Goal: Find specific page/section: Find specific page/section

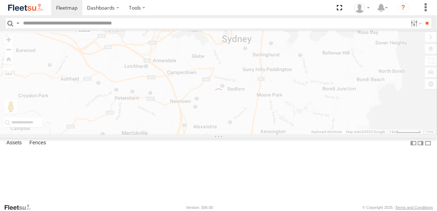
click at [304, 101] on div "← Move left → Move right ↑ Move up ↓ Move down + Zoom in - Zoom out Home Jump l…" at bounding box center [218, 82] width 437 height 103
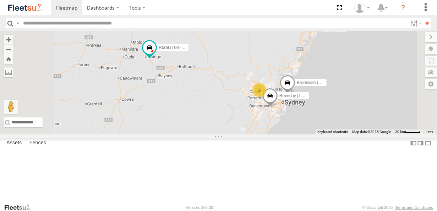
drag, startPoint x: 303, startPoint y: 101, endPoint x: 363, endPoint y: 134, distance: 68.6
click at [363, 134] on div "Brookvale (T10 - [PERSON_NAME]) Rural (T08 - [PERSON_NAME]) 3 Revesby (T07 - [P…" at bounding box center [218, 82] width 437 height 103
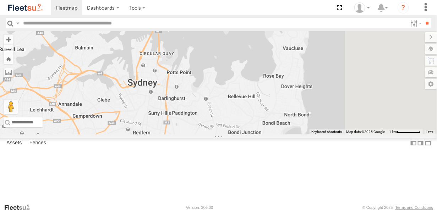
drag, startPoint x: 353, startPoint y: 148, endPoint x: 311, endPoint y: 97, distance: 65.8
click at [311, 97] on div "Brookvale (T10 - [PERSON_NAME]) Rural (T08 - [PERSON_NAME]) Revesby (T07 - [PER…" at bounding box center [218, 82] width 437 height 103
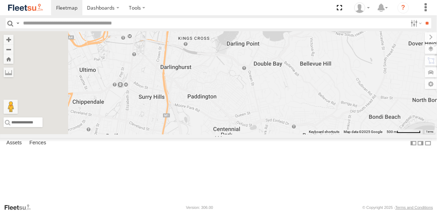
drag, startPoint x: 295, startPoint y: 142, endPoint x: 371, endPoint y: 162, distance: 78.6
click at [371, 135] on div "Brookvale (T10 - [PERSON_NAME]) Rural (T08 - [PERSON_NAME]) Revesby (T07 - [PER…" at bounding box center [218, 82] width 437 height 103
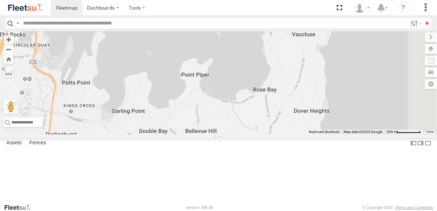
drag, startPoint x: 363, startPoint y: 118, endPoint x: 265, endPoint y: 143, distance: 101.3
click at [231, 135] on div "Brookvale (T10 - [PERSON_NAME]) Rural (T08 - [PERSON_NAME]) Revesby (T07 - [PER…" at bounding box center [218, 82] width 437 height 103
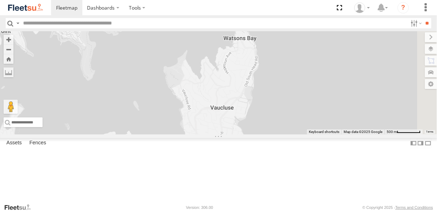
drag, startPoint x: 313, startPoint y: 124, endPoint x: 335, endPoint y: 69, distance: 59.6
click at [335, 69] on div "Brookvale (T10 - [PERSON_NAME]) Rural (T08 - [PERSON_NAME]) Revesby (T07 - [PER…" at bounding box center [218, 82] width 437 height 103
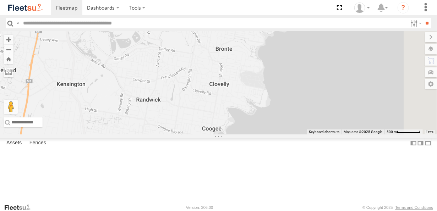
drag, startPoint x: 337, startPoint y: 149, endPoint x: 286, endPoint y: 66, distance: 98.3
click at [285, 64] on div "Brookvale (T10 - [PERSON_NAME]) Rural (T08 - [PERSON_NAME]) Revesby (T07 - [PER…" at bounding box center [218, 82] width 437 height 103
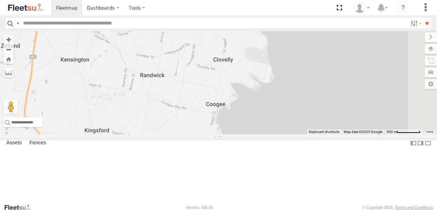
drag, startPoint x: 266, startPoint y: 137, endPoint x: 298, endPoint y: 83, distance: 63.0
click at [297, 83] on div "Brookvale (T10 - [PERSON_NAME]) Rural (T08 - [PERSON_NAME]) Revesby (T07 - [PER…" at bounding box center [218, 82] width 437 height 103
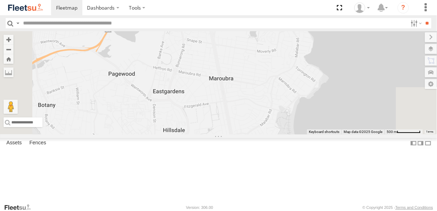
drag, startPoint x: 280, startPoint y: 123, endPoint x: 314, endPoint y: 62, distance: 69.9
click at [314, 63] on div "Brookvale (T10 - [PERSON_NAME]) Rural (T08 - [PERSON_NAME]) Revesby (T07 - [PER…" at bounding box center [218, 82] width 437 height 103
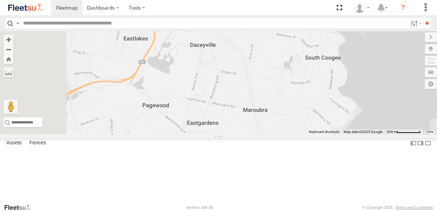
drag, startPoint x: 302, startPoint y: 53, endPoint x: 335, endPoint y: 119, distance: 74.2
click at [335, 119] on div "Brookvale (T10 - [PERSON_NAME]) Rural (T08 - [PERSON_NAME]) Revesby (T07 - [PER…" at bounding box center [218, 82] width 437 height 103
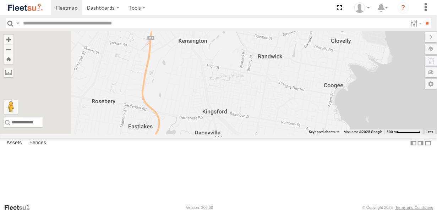
drag, startPoint x: 316, startPoint y: 53, endPoint x: 257, endPoint y: 145, distance: 109.0
click at [275, 135] on div "Brookvale (T10 - [PERSON_NAME]) Rural (T08 - [PERSON_NAME]) Revesby (T07 - [PER…" at bounding box center [218, 82] width 437 height 103
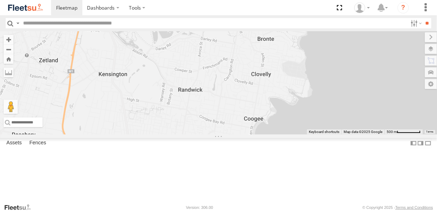
drag, startPoint x: 280, startPoint y: 62, endPoint x: 249, endPoint y: 108, distance: 55.4
click at [255, 104] on div "Brookvale (T10 - [PERSON_NAME]) Rural (T08 - [PERSON_NAME]) Revesby (T07 - [PER…" at bounding box center [218, 82] width 437 height 103
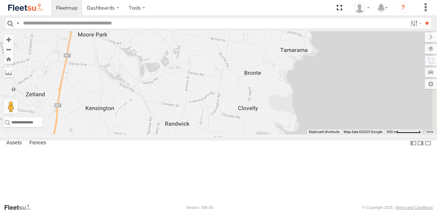
drag, startPoint x: 246, startPoint y: 88, endPoint x: 256, endPoint y: 130, distance: 43.2
click at [256, 130] on div "Brookvale (T10 - [PERSON_NAME]) Rural (T08 - [PERSON_NAME]) Revesby (T07 - [PER…" at bounding box center [218, 82] width 437 height 103
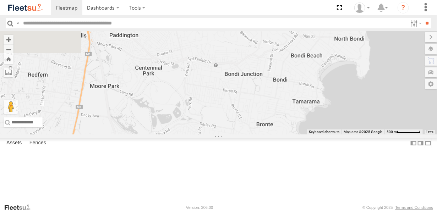
drag, startPoint x: 262, startPoint y: 91, endPoint x: 269, endPoint y: 120, distance: 29.9
click at [269, 120] on div "Brookvale (T10 - [PERSON_NAME]) Rural (T08 - [PERSON_NAME]) Revesby (T07 - [PER…" at bounding box center [218, 82] width 437 height 103
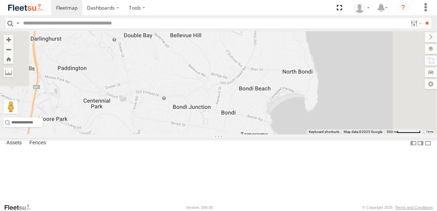
drag, startPoint x: 347, startPoint y: 103, endPoint x: 263, endPoint y: 106, distance: 84.5
click at [265, 105] on div "Brookvale (T10 - [PERSON_NAME]) Rural (T08 - [PERSON_NAME]) Revesby (T07 - [PER…" at bounding box center [218, 82] width 437 height 103
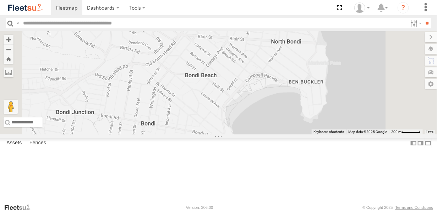
drag, startPoint x: 284, startPoint y: 168, endPoint x: 292, endPoint y: 97, distance: 71.9
click at [289, 103] on div "Brookvale (T10 - [PERSON_NAME]) Rural (T08 - [PERSON_NAME]) Revesby (T07 - [PER…" at bounding box center [218, 82] width 437 height 103
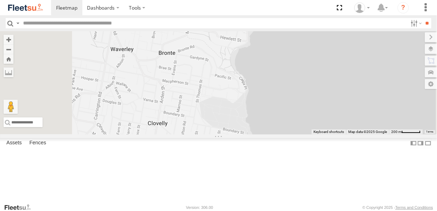
drag, startPoint x: 258, startPoint y: 131, endPoint x: 309, endPoint y: 86, distance: 67.9
click at [305, 84] on div "Brookvale (T10 - [PERSON_NAME]) Rural (T08 - [PERSON_NAME]) Revesby (T07 - [PER…" at bounding box center [218, 82] width 437 height 103
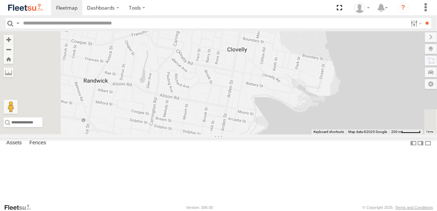
drag, startPoint x: 292, startPoint y: 137, endPoint x: 303, endPoint y: 99, distance: 39.2
click at [303, 102] on div "Brookvale (T10 - [PERSON_NAME]) Rural (T08 - [PERSON_NAME]) Revesby (T07 - [PER…" at bounding box center [218, 82] width 437 height 103
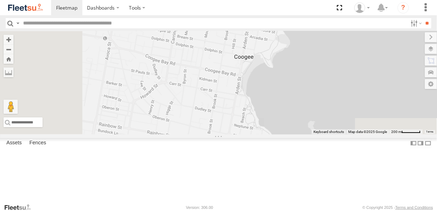
drag, startPoint x: 284, startPoint y: 137, endPoint x: 290, endPoint y: 108, distance: 29.9
click at [290, 108] on div "Brookvale (T10 - [PERSON_NAME]) Rural (T08 - [PERSON_NAME]) Revesby (T07 - [PER…" at bounding box center [218, 82] width 437 height 103
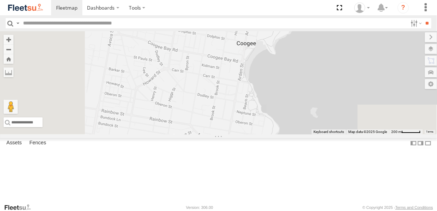
drag, startPoint x: 280, startPoint y: 151, endPoint x: 306, endPoint y: 94, distance: 61.6
click at [305, 97] on div "Brookvale (T10 - [PERSON_NAME]) Rural (T08 - [PERSON_NAME]) Revesby (T07 - [PER…" at bounding box center [218, 82] width 437 height 103
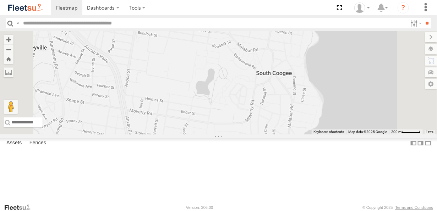
drag, startPoint x: 311, startPoint y: 141, endPoint x: 320, endPoint y: 96, distance: 45.4
click at [322, 103] on div "Brookvale (T10 - [PERSON_NAME]) Rural (T08 - [PERSON_NAME]) Revesby (T07 - [PER…" at bounding box center [218, 82] width 437 height 103
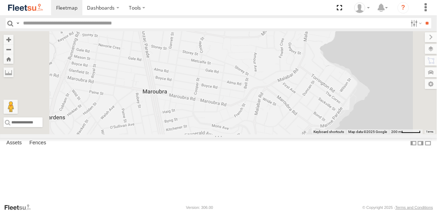
drag, startPoint x: 303, startPoint y: 140, endPoint x: 300, endPoint y: 62, distance: 77.1
click at [289, 66] on div "Brookvale (T10 - [PERSON_NAME]) Rural (T08 - [PERSON_NAME]) Revesby (T07 - [PER…" at bounding box center [218, 82] width 437 height 103
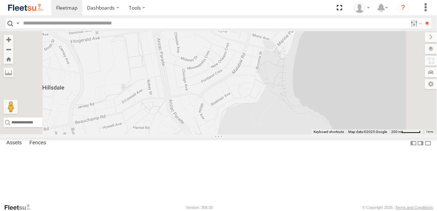
drag, startPoint x: 311, startPoint y: 87, endPoint x: 206, endPoint y: 113, distance: 107.9
click at [206, 114] on div at bounding box center [218, 82] width 437 height 103
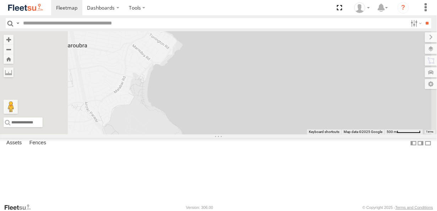
drag, startPoint x: 230, startPoint y: 118, endPoint x: 311, endPoint y: 98, distance: 82.8
click at [316, 105] on div at bounding box center [218, 82] width 437 height 103
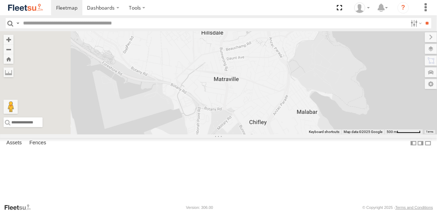
drag, startPoint x: 299, startPoint y: 132, endPoint x: 282, endPoint y: 71, distance: 63.2
click at [282, 74] on div at bounding box center [218, 82] width 437 height 103
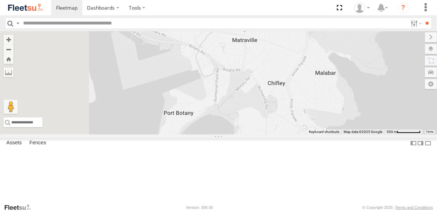
drag, startPoint x: 276, startPoint y: 88, endPoint x: 323, endPoint y: 126, distance: 60.9
click at [323, 126] on div at bounding box center [218, 82] width 437 height 103
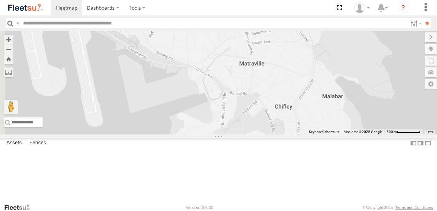
drag, startPoint x: 307, startPoint y: 75, endPoint x: 303, endPoint y: 136, distance: 60.8
click at [303, 135] on div at bounding box center [218, 82] width 437 height 103
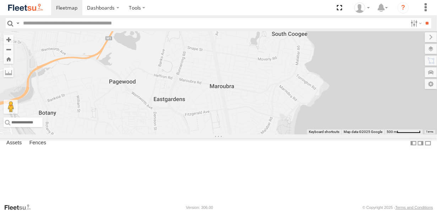
drag, startPoint x: 308, startPoint y: 108, endPoint x: 246, endPoint y: 128, distance: 65.6
click at [238, 135] on div at bounding box center [218, 82] width 437 height 103
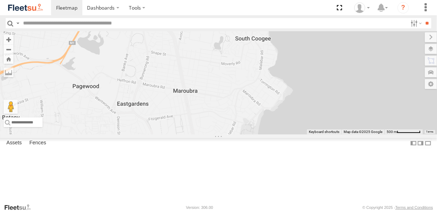
drag, startPoint x: 331, startPoint y: 90, endPoint x: 298, endPoint y: 141, distance: 61.4
click at [298, 135] on div at bounding box center [218, 82] width 437 height 103
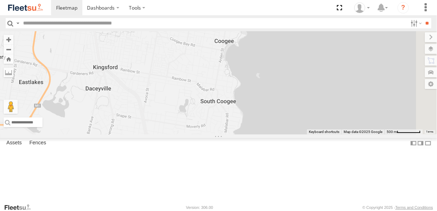
drag, startPoint x: 302, startPoint y: 101, endPoint x: 300, endPoint y: 137, distance: 36.3
click at [299, 135] on div at bounding box center [218, 82] width 437 height 103
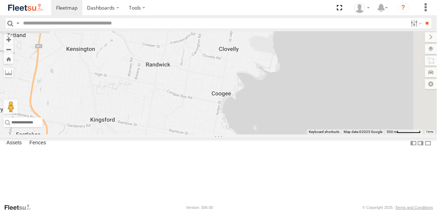
drag, startPoint x: 295, startPoint y: 113, endPoint x: 280, endPoint y: 154, distance: 44.1
click at [283, 135] on div at bounding box center [218, 82] width 437 height 103
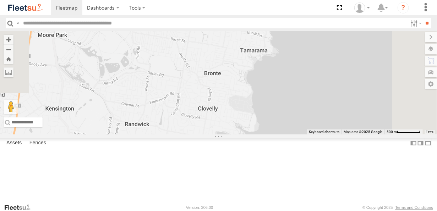
drag, startPoint x: 299, startPoint y: 102, endPoint x: 292, endPoint y: 121, distance: 20.2
click at [292, 121] on div at bounding box center [218, 82] width 437 height 103
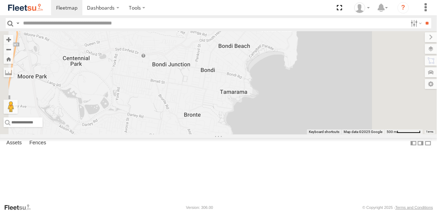
drag, startPoint x: 284, startPoint y: 114, endPoint x: 283, endPoint y: 120, distance: 5.8
click at [283, 119] on div at bounding box center [218, 82] width 437 height 103
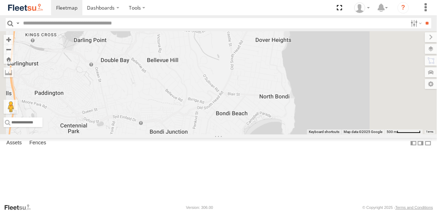
drag, startPoint x: 288, startPoint y: 90, endPoint x: 293, endPoint y: 131, distance: 41.6
click at [293, 131] on div at bounding box center [218, 82] width 437 height 103
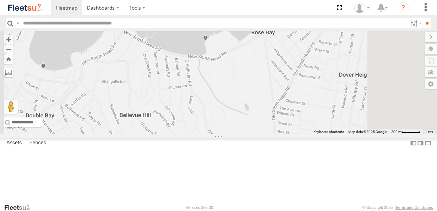
drag, startPoint x: 285, startPoint y: 158, endPoint x: 288, endPoint y: 131, distance: 27.1
click at [288, 135] on div at bounding box center [218, 82] width 437 height 103
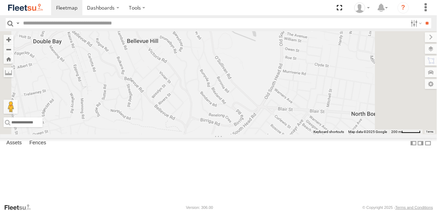
drag, startPoint x: 293, startPoint y: 184, endPoint x: 302, endPoint y: 122, distance: 62.0
click at [302, 122] on div at bounding box center [218, 82] width 437 height 103
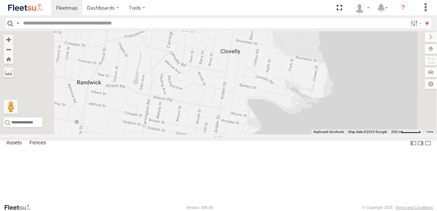
drag, startPoint x: 285, startPoint y: 140, endPoint x: 299, endPoint y: 74, distance: 67.6
click at [296, 87] on div at bounding box center [218, 82] width 437 height 103
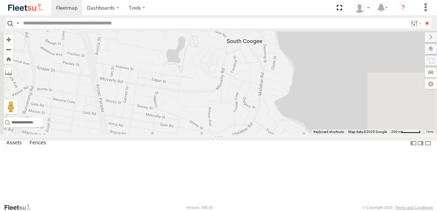
drag, startPoint x: 290, startPoint y: 113, endPoint x: 295, endPoint y: 76, distance: 37.3
click at [292, 99] on div at bounding box center [218, 82] width 437 height 103
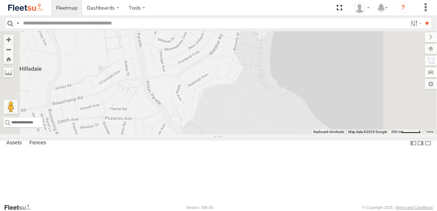
drag, startPoint x: 295, startPoint y: 124, endPoint x: 333, endPoint y: 58, distance: 76.5
click at [331, 69] on div at bounding box center [218, 82] width 437 height 103
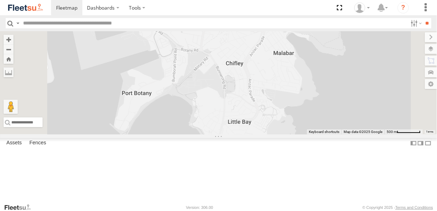
drag, startPoint x: 263, startPoint y: 146, endPoint x: 317, endPoint y: 64, distance: 98.2
click at [309, 83] on div at bounding box center [218, 82] width 437 height 103
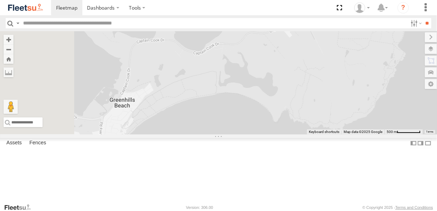
drag, startPoint x: 271, startPoint y: 129, endPoint x: 345, endPoint y: 59, distance: 102.5
click at [343, 61] on div at bounding box center [218, 82] width 437 height 103
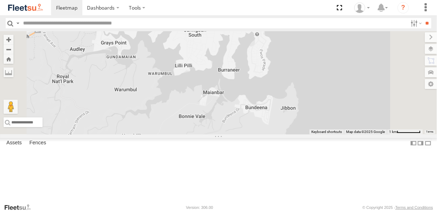
drag, startPoint x: 349, startPoint y: 147, endPoint x: 351, endPoint y: 156, distance: 9.6
click at [351, 135] on div at bounding box center [218, 82] width 437 height 103
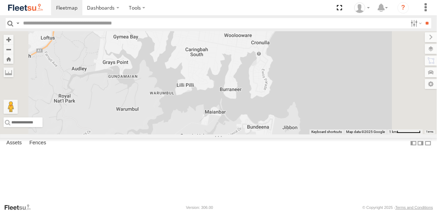
drag, startPoint x: 315, startPoint y: 36, endPoint x: 327, endPoint y: 109, distance: 74.0
click at [327, 109] on body "Dashboards ?" at bounding box center [218, 105] width 437 height 211
drag, startPoint x: 297, startPoint y: 67, endPoint x: 311, endPoint y: 125, distance: 59.2
click at [311, 125] on div at bounding box center [218, 82] width 437 height 103
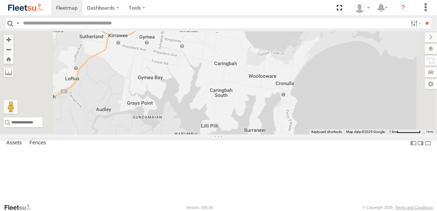
drag, startPoint x: 283, startPoint y: 132, endPoint x: 280, endPoint y: 76, distance: 56.2
click at [280, 77] on div at bounding box center [218, 82] width 437 height 103
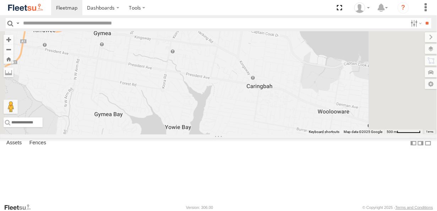
drag, startPoint x: 282, startPoint y: 79, endPoint x: 290, endPoint y: 102, distance: 24.3
click at [290, 100] on div at bounding box center [218, 82] width 437 height 103
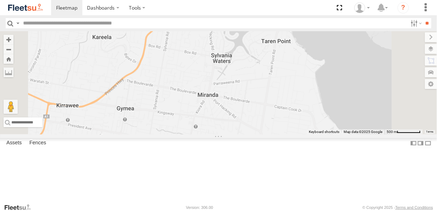
drag, startPoint x: 283, startPoint y: 84, endPoint x: 272, endPoint y: 124, distance: 41.7
click at [273, 119] on div at bounding box center [218, 82] width 437 height 103
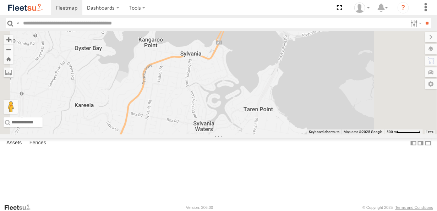
drag, startPoint x: 293, startPoint y: 143, endPoint x: 232, endPoint y: 66, distance: 97.6
click at [240, 76] on div at bounding box center [218, 82] width 437 height 103
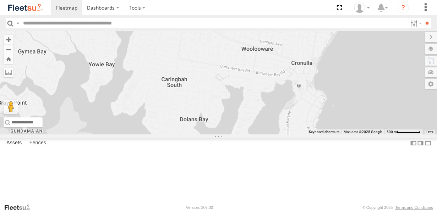
drag, startPoint x: 271, startPoint y: 138, endPoint x: 352, endPoint y: 101, distance: 89.4
click at [350, 104] on div at bounding box center [218, 82] width 437 height 103
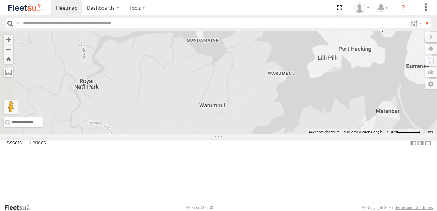
drag, startPoint x: 318, startPoint y: 83, endPoint x: 346, endPoint y: 132, distance: 56.1
click at [346, 132] on div at bounding box center [218, 82] width 437 height 103
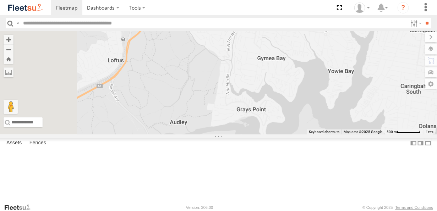
click at [359, 135] on div at bounding box center [218, 82] width 437 height 103
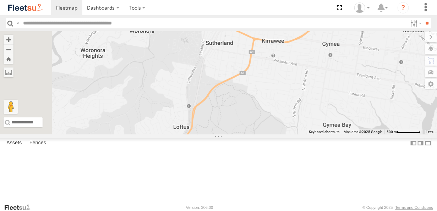
drag, startPoint x: 333, startPoint y: 88, endPoint x: 289, endPoint y: 143, distance: 70.4
click at [297, 135] on div at bounding box center [218, 82] width 437 height 103
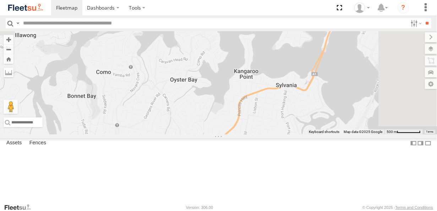
drag, startPoint x: 300, startPoint y: 114, endPoint x: 380, endPoint y: 91, distance: 82.8
click at [379, 92] on div at bounding box center [218, 82] width 437 height 103
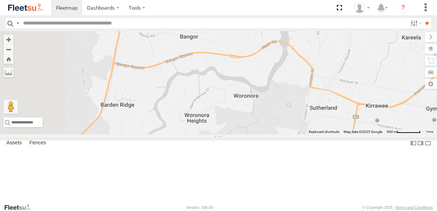
drag
click at [258, 135] on div at bounding box center [218, 82] width 437 height 103
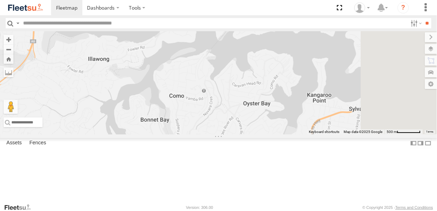
click at [243, 135] on div at bounding box center [218, 82] width 437 height 103
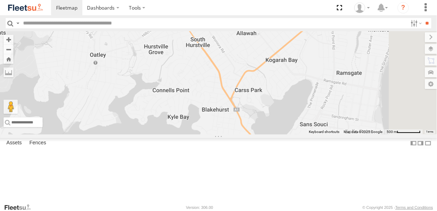
click at [175, 164] on main "← Move left → Move right ↑ Move up ↓ Move down + Zoom in - Zoom out Home Jump l…" at bounding box center [218, 117] width 437 height 172
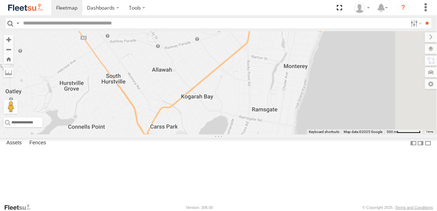
drag, startPoint x: 380, startPoint y: 121, endPoint x: 286, endPoint y: 144, distance: 96.0
click at [284, 135] on div at bounding box center [218, 82] width 437 height 103
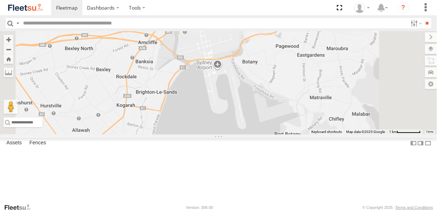
drag, startPoint x: 253, startPoint y: 117, endPoint x: 233, endPoint y: 136, distance: 28.1
click at [233, 135] on div at bounding box center [218, 82] width 437 height 103
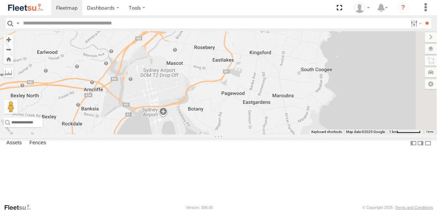
drag, startPoint x: 304, startPoint y: 94, endPoint x: 253, endPoint y: 133, distance: 63.3
click at [246, 135] on div at bounding box center [218, 82] width 437 height 103
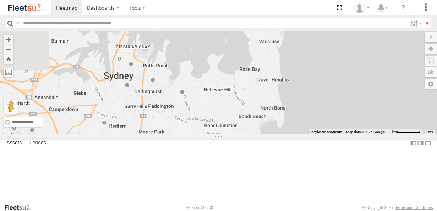
drag, startPoint x: 185, startPoint y: 137, endPoint x: 309, endPoint y: 112, distance: 126.1
click at [309, 112] on div at bounding box center [218, 82] width 437 height 103
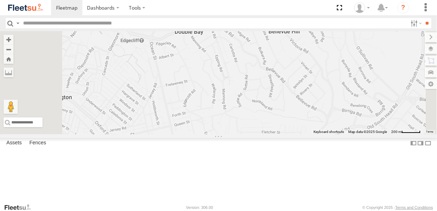
drag, startPoint x: 279, startPoint y: 110, endPoint x: 302, endPoint y: 64, distance: 52.1
click at [302, 64] on div at bounding box center [218, 82] width 437 height 103
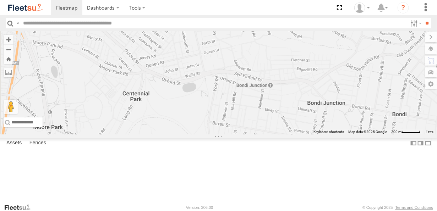
drag, startPoint x: 322, startPoint y: 87, endPoint x: 325, endPoint y: 37, distance: 49.4
click at [325, 38] on div at bounding box center [218, 82] width 437 height 103
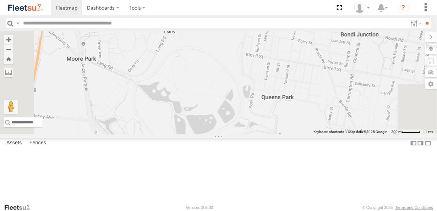
drag, startPoint x: 303, startPoint y: 98, endPoint x: 344, endPoint y: 93, distance: 41.1
click at [369, 109] on div at bounding box center [218, 82] width 437 height 103
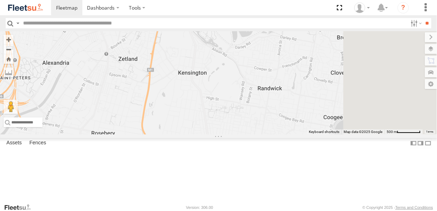
drag, startPoint x: 329, startPoint y: 127, endPoint x: 298, endPoint y: 43, distance: 89.6
click at [298, 43] on div at bounding box center [218, 82] width 437 height 103
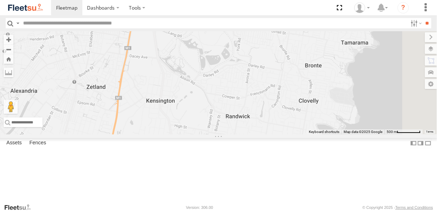
drag, startPoint x: 311, startPoint y: 104, endPoint x: 283, endPoint y: 158, distance: 61.0
click at [284, 135] on div at bounding box center [218, 82] width 437 height 103
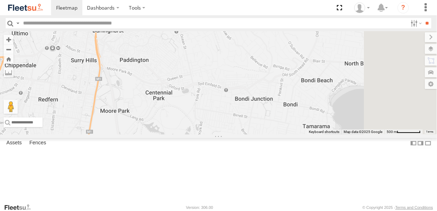
drag, startPoint x: 290, startPoint y: 129, endPoint x: 271, endPoint y: 182, distance: 56.5
click at [271, 135] on div at bounding box center [218, 82] width 437 height 103
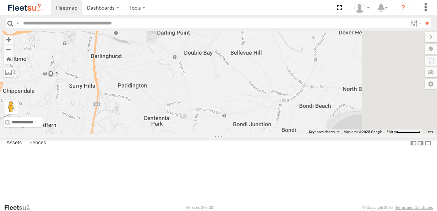
drag, startPoint x: 266, startPoint y: 133, endPoint x: 263, endPoint y: 157, distance: 24.0
click at [264, 135] on div at bounding box center [218, 82] width 437 height 103
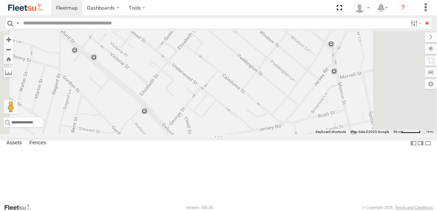
drag, startPoint x: 293, startPoint y: 136, endPoint x: 253, endPoint y: 73, distance: 73.8
click at [253, 73] on div at bounding box center [218, 82] width 437 height 103
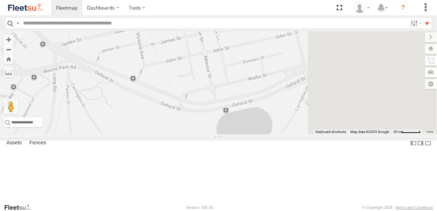
drag, startPoint x: 295, startPoint y: 127, endPoint x: 242, endPoint y: 144, distance: 55.4
click at [225, 135] on div at bounding box center [218, 82] width 437 height 103
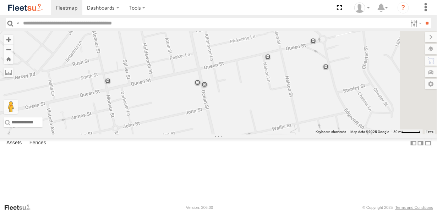
drag, startPoint x: 305, startPoint y: 120, endPoint x: 285, endPoint y: 146, distance: 32.4
click at [286, 135] on div at bounding box center [218, 82] width 437 height 103
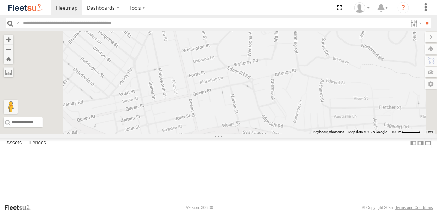
drag, startPoint x: 283, startPoint y: 121, endPoint x: 317, endPoint y: 140, distance: 39.3
click at [316, 135] on div at bounding box center [218, 82] width 437 height 103
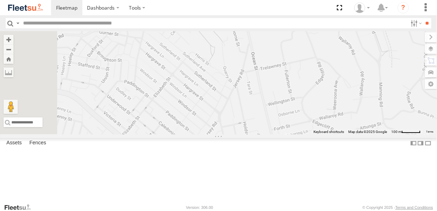
drag, startPoint x: 300, startPoint y: 92, endPoint x: 333, endPoint y: 116, distance: 40.9
click at [333, 116] on div at bounding box center [218, 82] width 437 height 103
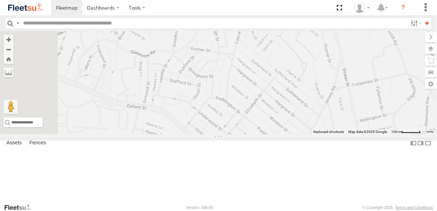
drag, startPoint x: 294, startPoint y: 112, endPoint x: 341, endPoint y: 105, distance: 47.3
click at [349, 109] on div at bounding box center [218, 82] width 437 height 103
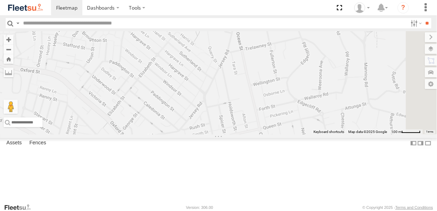
drag, startPoint x: 337, startPoint y: 106, endPoint x: 185, endPoint y: 91, distance: 152.4
click at [185, 91] on div at bounding box center [218, 82] width 437 height 103
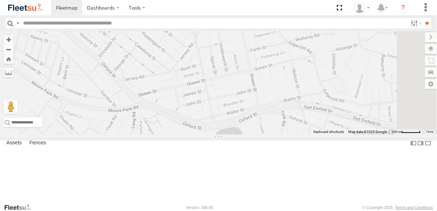
drag, startPoint x: 264, startPoint y: 92, endPoint x: 280, endPoint y: 74, distance: 24.4
click at [280, 74] on div at bounding box center [218, 82] width 437 height 103
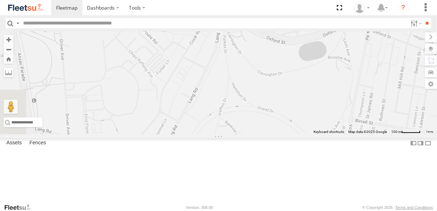
drag, startPoint x: 274, startPoint y: 81, endPoint x: 290, endPoint y: 45, distance: 39.8
click at [290, 47] on div at bounding box center [218, 82] width 437 height 103
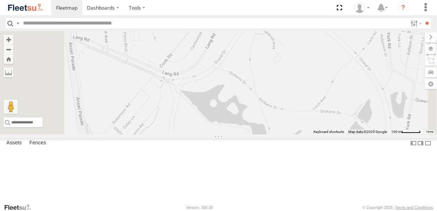
drag, startPoint x: 251, startPoint y: 99, endPoint x: 283, endPoint y: 80, distance: 37.7
click at [279, 83] on div at bounding box center [218, 82] width 437 height 103
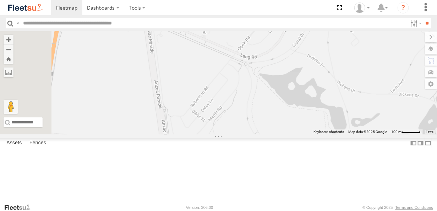
drag, startPoint x: 269, startPoint y: 85, endPoint x: 354, endPoint y: 111, distance: 89.0
click at [349, 116] on div at bounding box center [218, 82] width 437 height 103
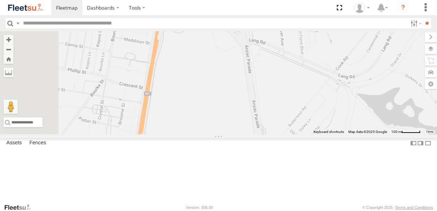
drag, startPoint x: 281, startPoint y: 93, endPoint x: 250, endPoint y: 141, distance: 57.5
click at [254, 135] on div at bounding box center [218, 82] width 437 height 103
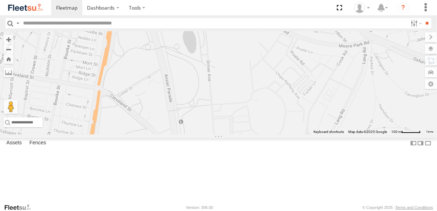
click at [260, 135] on div at bounding box center [218, 82] width 437 height 103
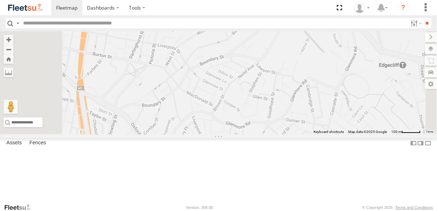
drag, startPoint x: 263, startPoint y: 144, endPoint x: 251, endPoint y: 169, distance: 27.9
click at [251, 135] on div at bounding box center [218, 82] width 437 height 103
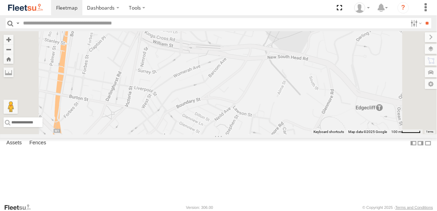
drag, startPoint x: 284, startPoint y: 132, endPoint x: 262, endPoint y: 165, distance: 40.3
click at [263, 135] on div at bounding box center [218, 82] width 437 height 103
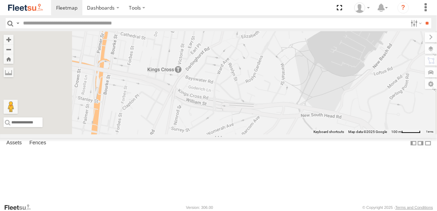
drag, startPoint x: 300, startPoint y: 148, endPoint x: 273, endPoint y: 53, distance: 98.9
click at [278, 56] on div at bounding box center [218, 82] width 437 height 103
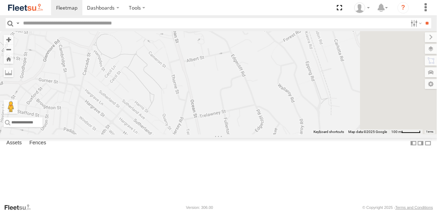
drag, startPoint x: 321, startPoint y: 99, endPoint x: 297, endPoint y: 9, distance: 94.0
click at [297, 10] on body "Dashboards ?" at bounding box center [218, 105] width 437 height 211
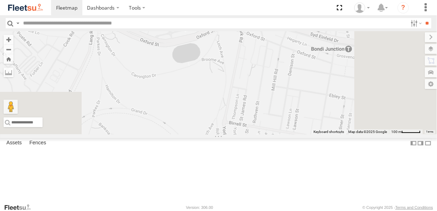
drag, startPoint x: 286, startPoint y: 83, endPoint x: 281, endPoint y: 19, distance: 64.4
click at [282, 18] on body "Dashboards ?" at bounding box center [218, 105] width 437 height 211
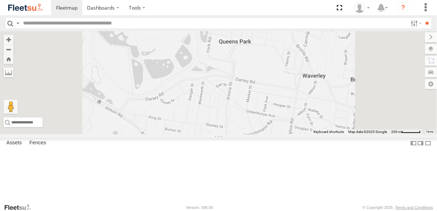
drag, startPoint x: 279, startPoint y: 50, endPoint x: 278, endPoint y: 104, distance: 54.0
click at [279, 98] on div at bounding box center [218, 82] width 437 height 103
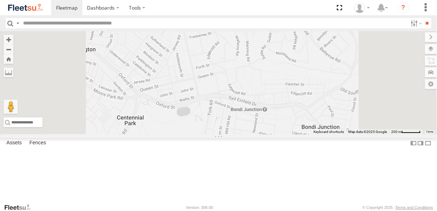
drag, startPoint x: 295, startPoint y: 101, endPoint x: 299, endPoint y: 162, distance: 61.2
click at [299, 135] on div at bounding box center [218, 82] width 437 height 103
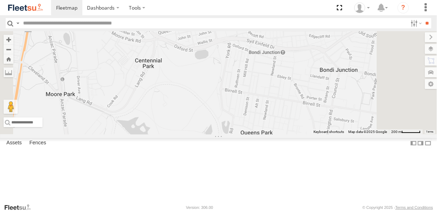
click at [317, 45] on div at bounding box center [218, 82] width 437 height 103
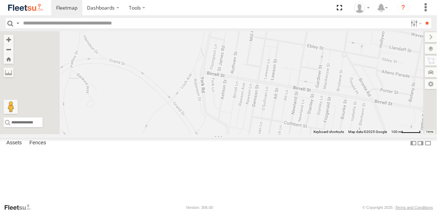
click at [293, 135] on div at bounding box center [218, 82] width 437 height 103
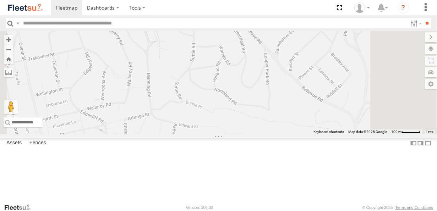
click at [194, 126] on div at bounding box center [218, 82] width 437 height 103
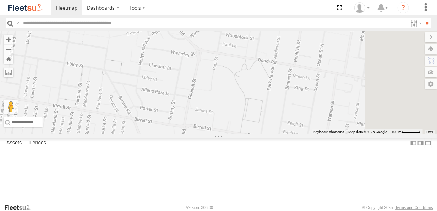
click at [230, 132] on div at bounding box center [218, 82] width 437 height 103
